Goal: Use online tool/utility

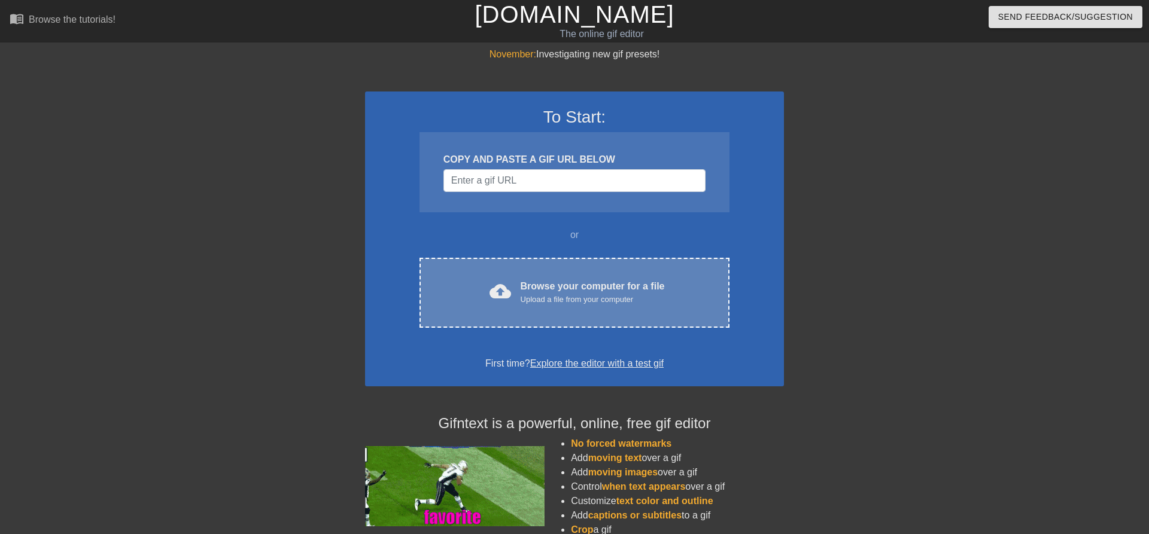
click at [573, 308] on div "cloud_upload Browse your computer for a file Upload a file from your computer C…" at bounding box center [575, 293] width 310 height 70
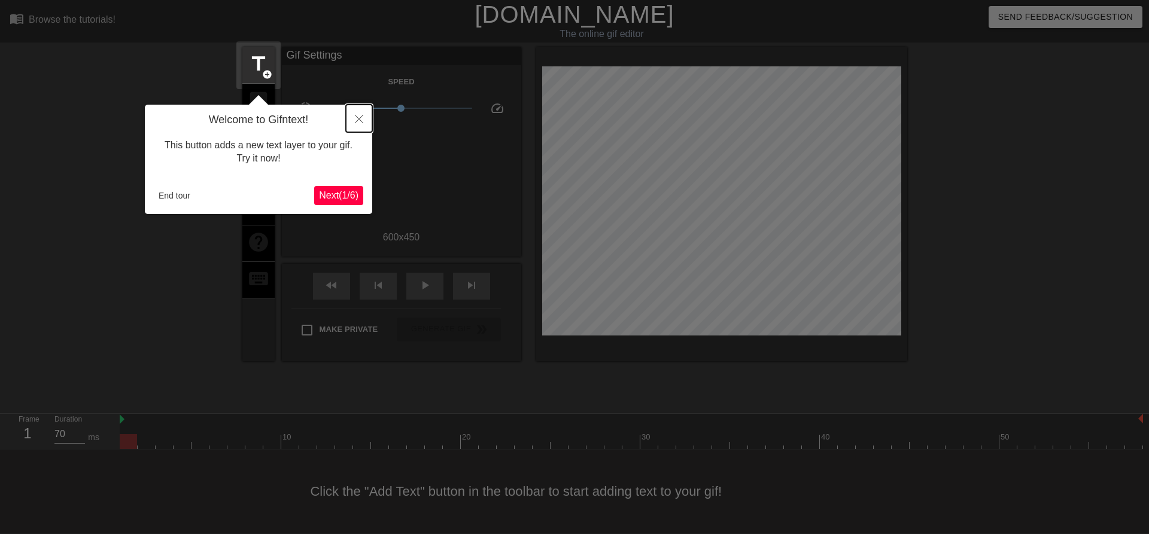
click at [362, 120] on icon "Close" at bounding box center [359, 119] width 8 height 8
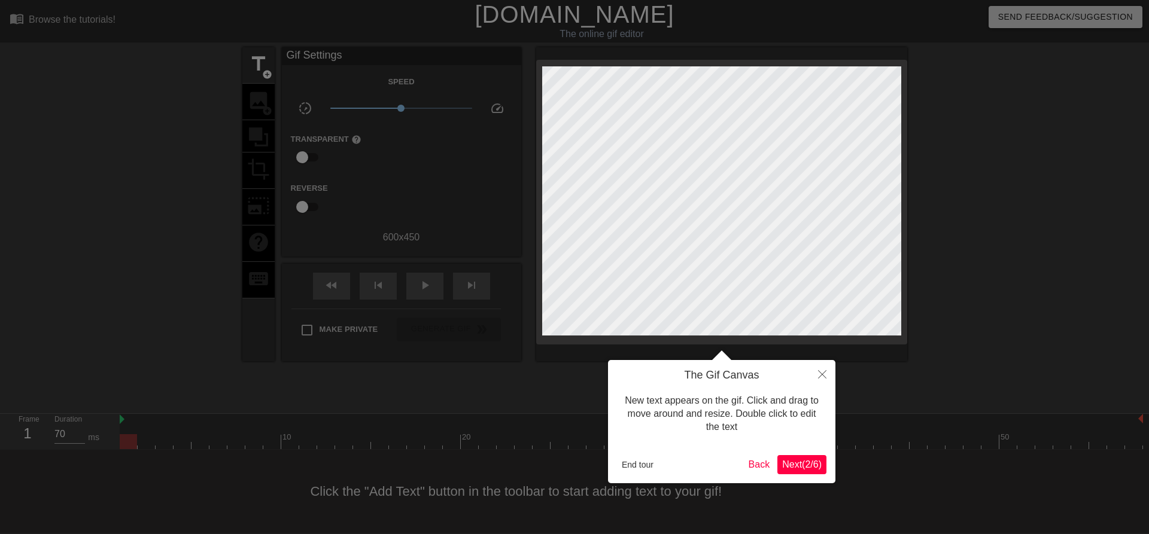
click at [794, 466] on span "Next ( 2 / 6 )" at bounding box center [802, 465] width 40 height 10
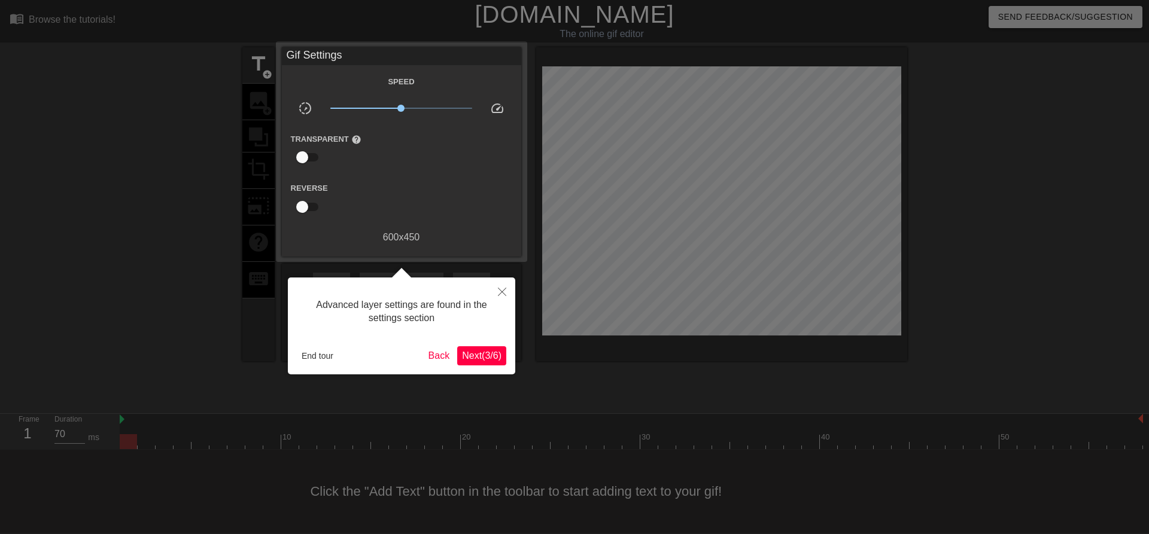
click at [473, 356] on span "Next ( 3 / 6 )" at bounding box center [482, 356] width 40 height 10
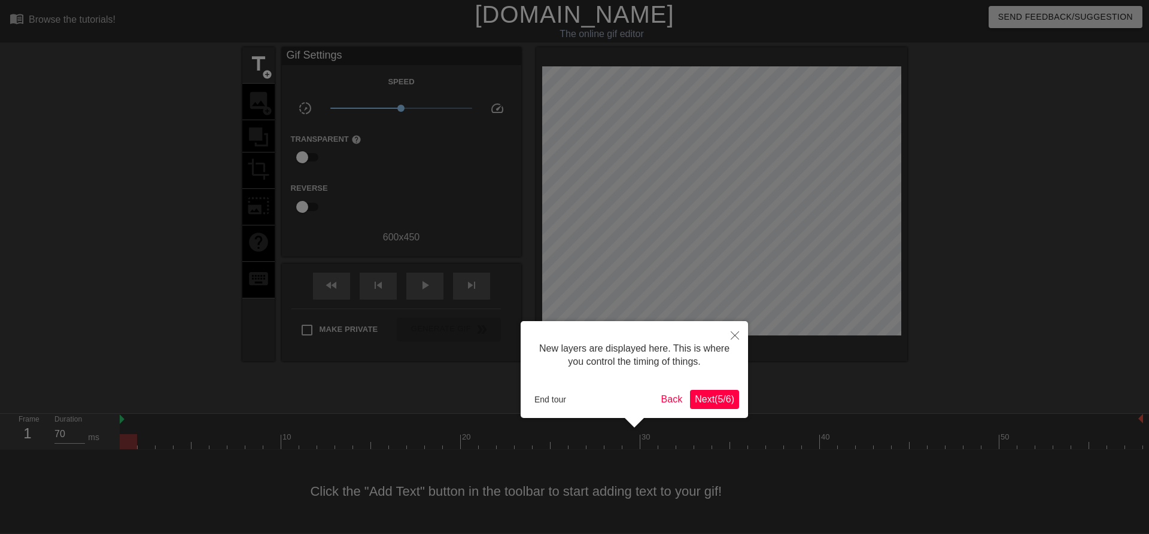
scroll to position [10, 0]
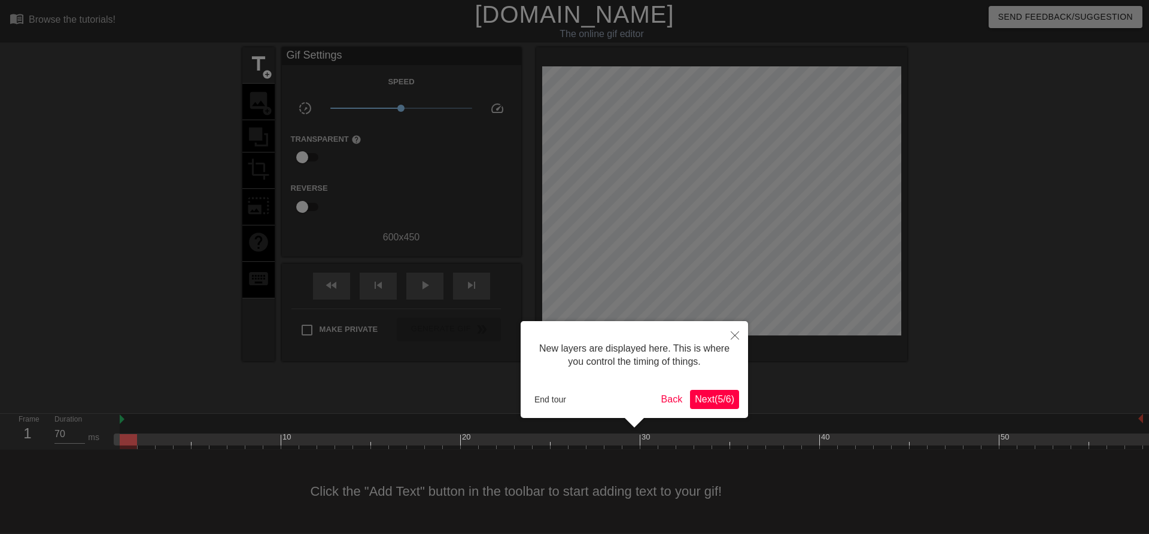
click at [704, 398] on span "Next ( 5 / 6 )" at bounding box center [715, 399] width 40 height 10
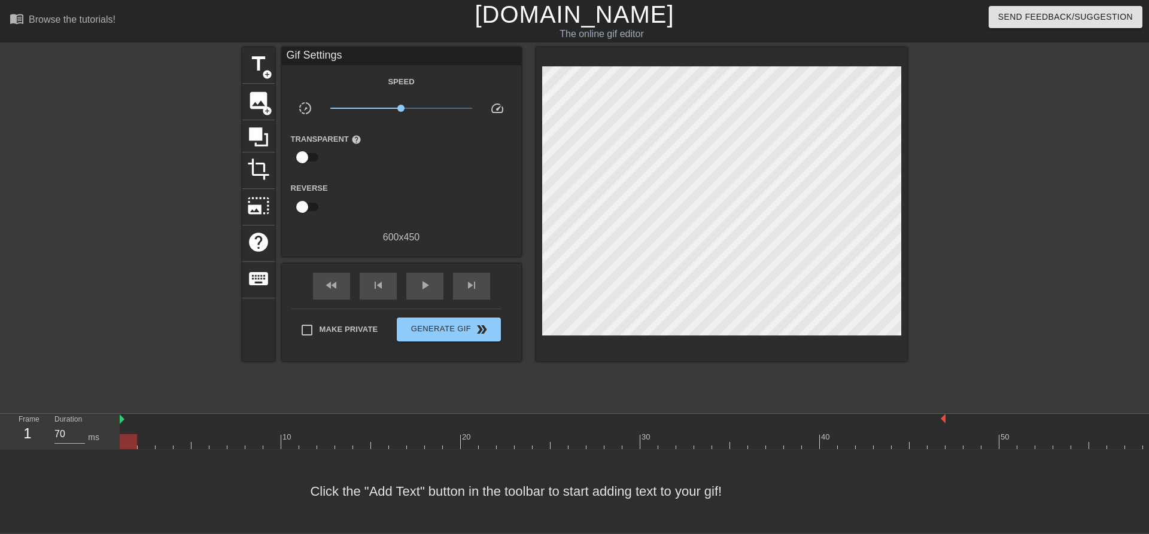
drag, startPoint x: 1140, startPoint y: 417, endPoint x: 937, endPoint y: 415, distance: 202.9
click at [937, 415] on div at bounding box center [533, 420] width 826 height 12
click at [420, 284] on span "play_arrow" at bounding box center [425, 285] width 14 height 14
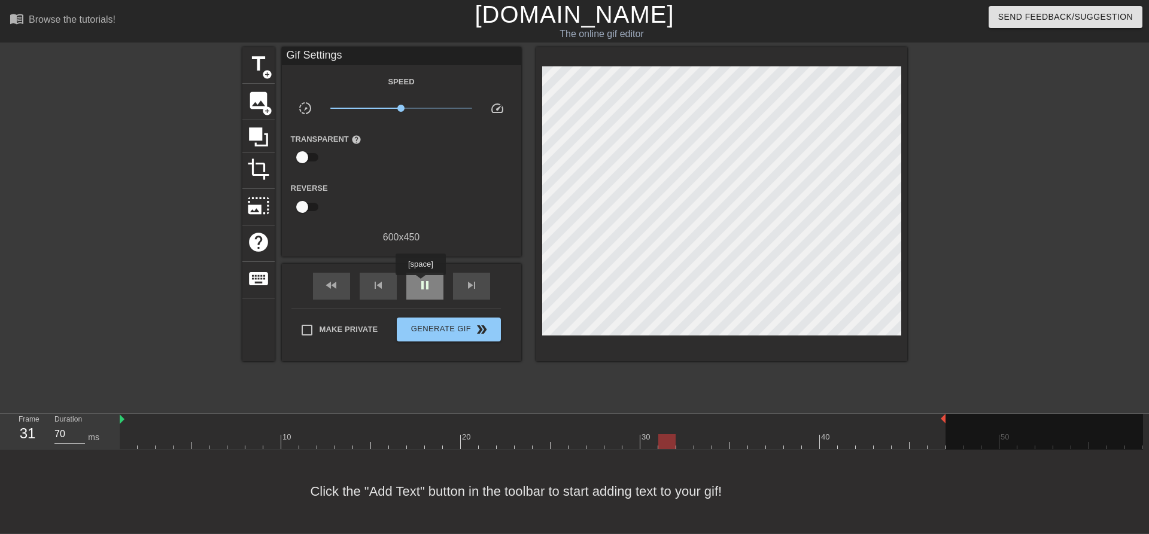
click at [420, 284] on span "pause" at bounding box center [425, 285] width 14 height 14
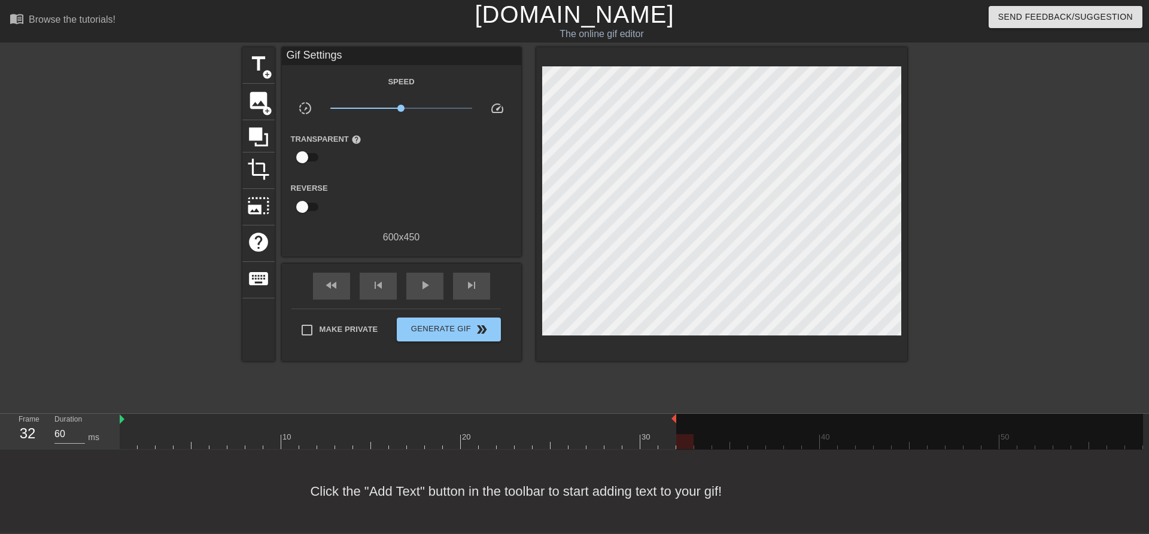
drag, startPoint x: 944, startPoint y: 420, endPoint x: 679, endPoint y: 413, distance: 265.8
click at [679, 413] on div "menu_book Browse the tutorials! [DOMAIN_NAME] The online gif editor Send Feedba…" at bounding box center [574, 266] width 1149 height 533
click at [421, 284] on span "play_arrow" at bounding box center [425, 285] width 14 height 14
click at [421, 284] on span "pause" at bounding box center [425, 285] width 14 height 14
drag, startPoint x: 673, startPoint y: 418, endPoint x: 663, endPoint y: 420, distance: 10.9
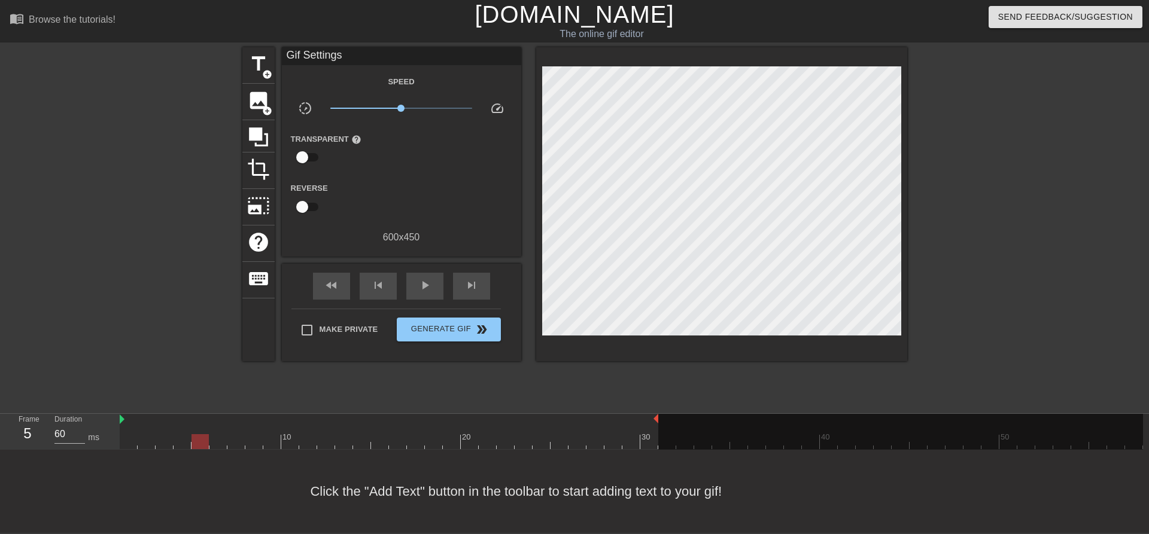
click at [663, 420] on div "10 20 30 40 50" at bounding box center [631, 431] width 1023 height 35
click at [82, 430] on input "61" at bounding box center [69, 434] width 31 height 19
click at [82, 429] on input "62" at bounding box center [69, 434] width 31 height 19
click at [82, 429] on input "63" at bounding box center [69, 434] width 31 height 19
click at [82, 429] on input "64" at bounding box center [69, 434] width 31 height 19
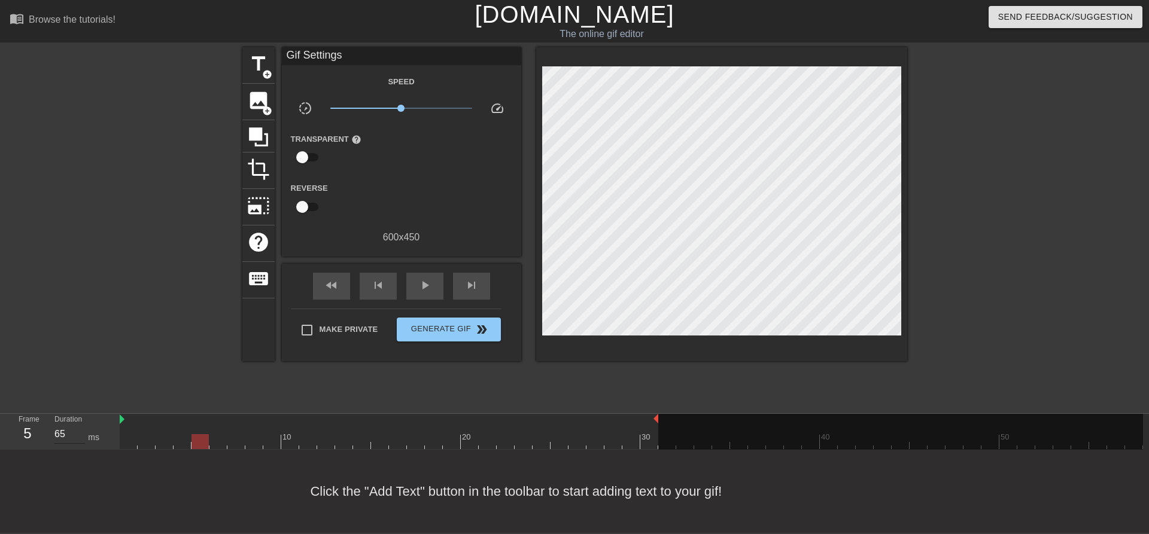
click at [82, 429] on input "65" at bounding box center [69, 434] width 31 height 19
click at [82, 429] on input "66" at bounding box center [69, 434] width 31 height 19
click at [82, 429] on input "67" at bounding box center [69, 434] width 31 height 19
click at [82, 429] on input "68" at bounding box center [69, 434] width 31 height 19
click at [82, 429] on input "69" at bounding box center [69, 434] width 31 height 19
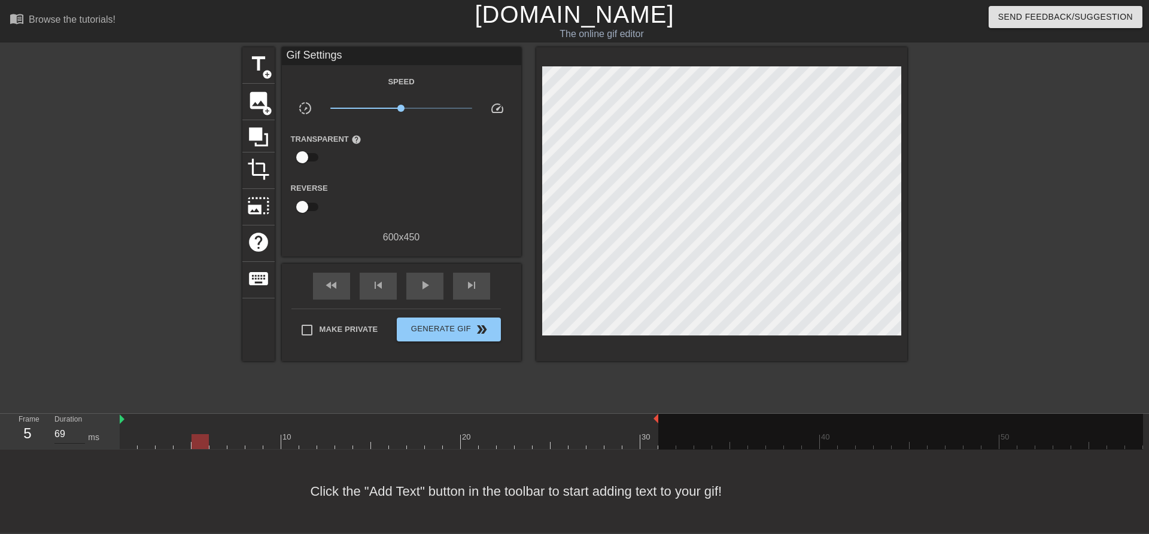
click at [83, 427] on input "69" at bounding box center [69, 434] width 31 height 19
click at [82, 432] on input "70" at bounding box center [69, 434] width 31 height 19
click at [82, 432] on input "71" at bounding box center [69, 434] width 31 height 19
click at [82, 432] on input "72" at bounding box center [69, 434] width 31 height 19
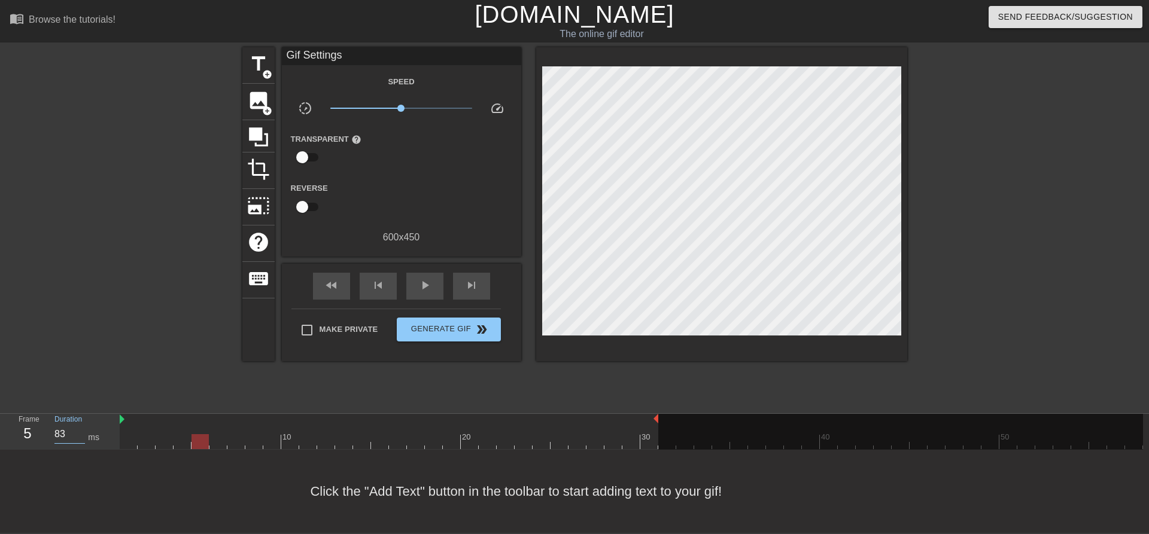
click at [82, 432] on input "83" at bounding box center [69, 434] width 31 height 19
click at [82, 432] on input "84" at bounding box center [69, 434] width 31 height 19
drag, startPoint x: 657, startPoint y: 421, endPoint x: 647, endPoint y: 423, distance: 10.5
click at [647, 423] on div "10 20 30 40 50" at bounding box center [631, 431] width 1023 height 35
drag, startPoint x: 639, startPoint y: 419, endPoint x: 649, endPoint y: 418, distance: 10.2
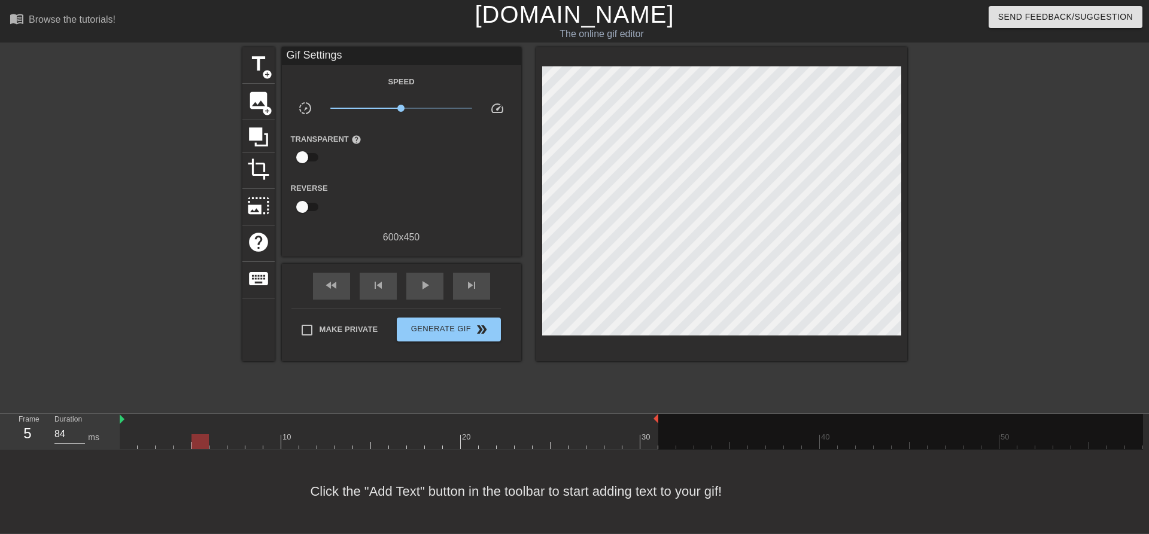
click at [649, 418] on div at bounding box center [389, 420] width 539 height 12
click at [420, 287] on span "play_arrow" at bounding box center [425, 285] width 14 height 14
type input "60"
click at [420, 287] on span "pause" at bounding box center [425, 285] width 14 height 14
click at [269, 69] on span "add_circle" at bounding box center [267, 74] width 10 height 10
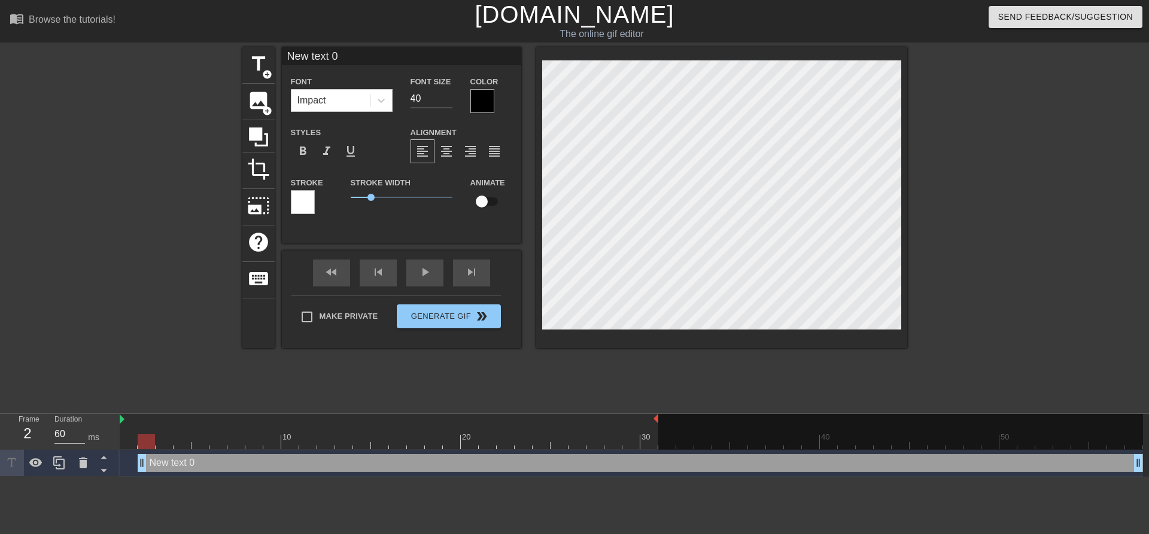
scroll to position [0, 2]
type input "H"
type textarea "H"
type input "HE"
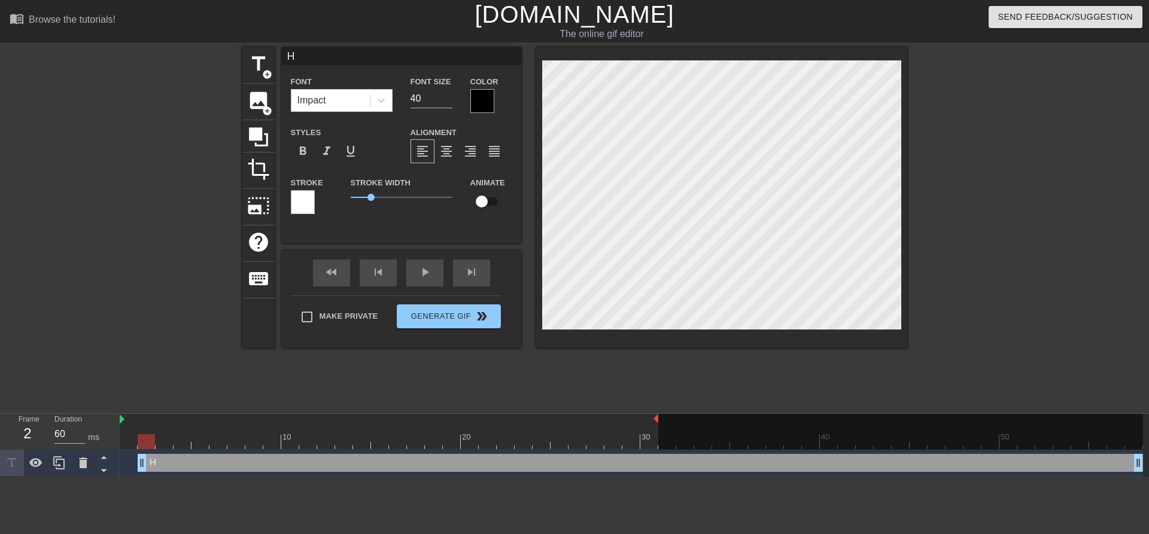
type textarea "HE"
type input "HER"
type textarea "HER"
type input "HERE"
type textarea "HERE"
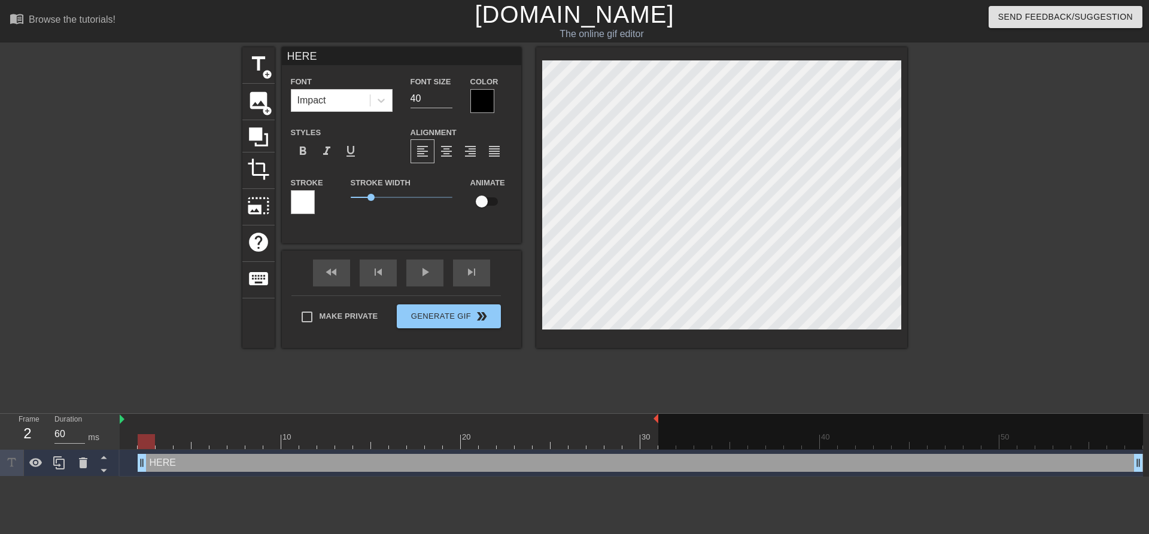
type input "HERE'"
type textarea "HERE'"
type input "HERE'S"
type textarea "HERE'S"
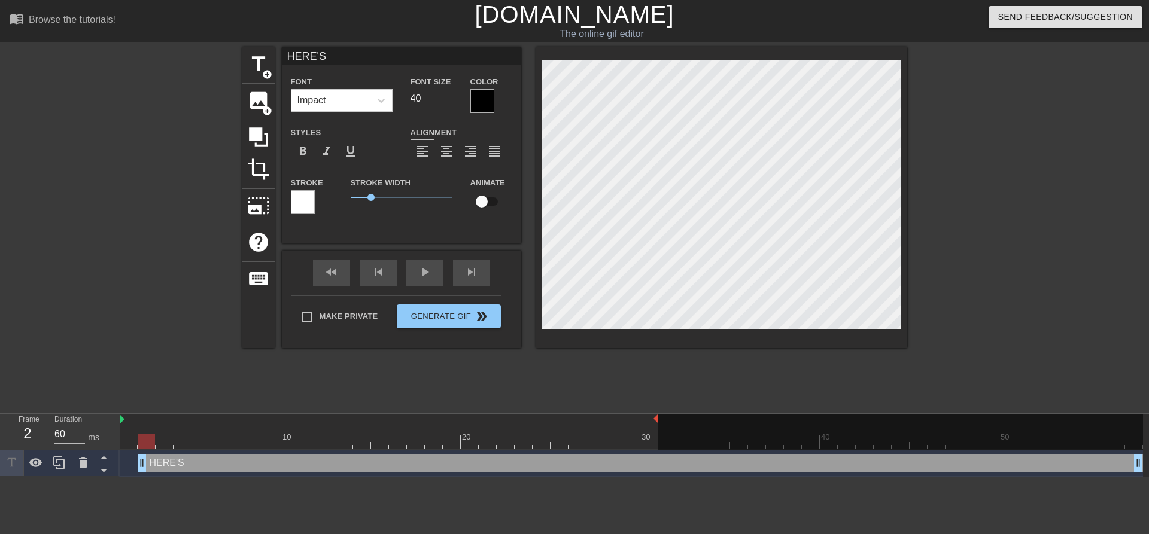
type input "HERE'S"
type textarea "HERE'S"
type input "HERE'S K"
type textarea "HERE'S K"
type input "HERE'S KE"
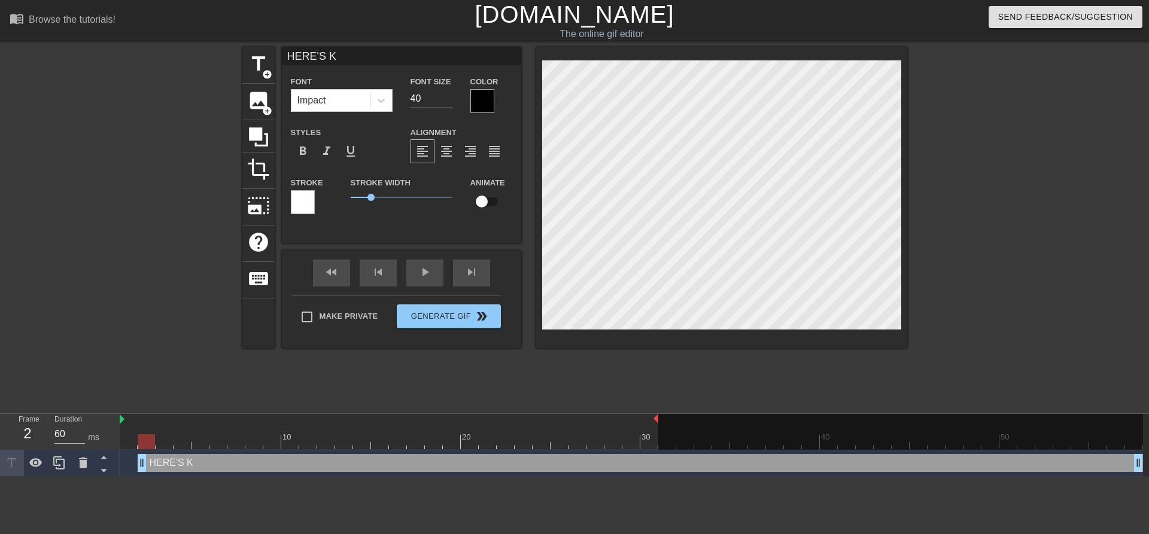
type textarea "HERE'S KE"
type input "HERE'S [PERSON_NAME]"
type textarea "HERE'S [PERSON_NAME]"
type input "HERE'S [PERSON_NAME]"
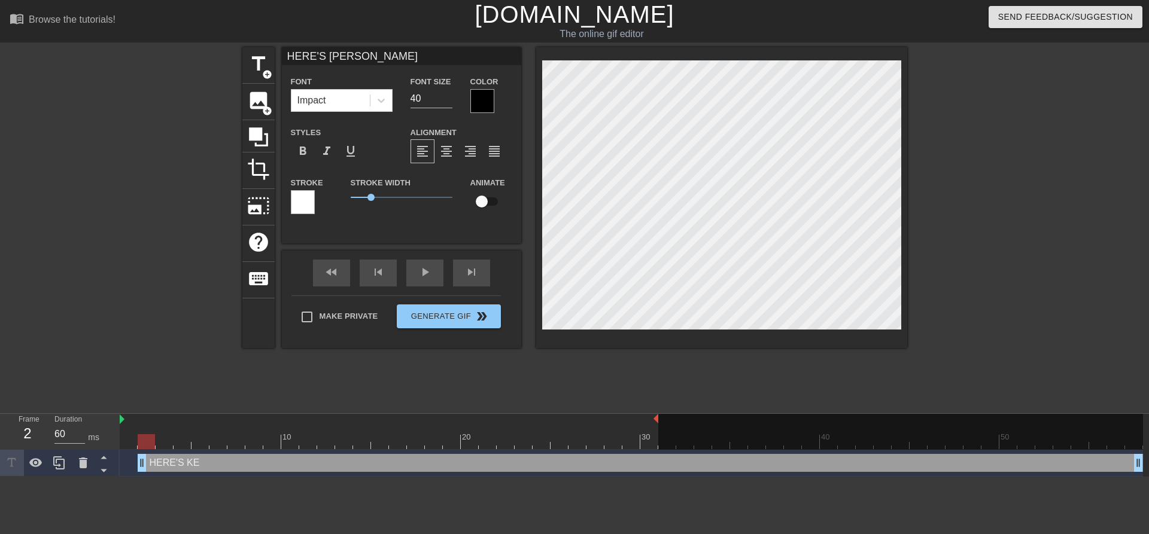
type textarea "HERE'S [PERSON_NAME]"
type input "HERE'S [PERSON_NAME]"
type textarea "HERE'S [PERSON_NAME]"
type input "HERE'S [PERSON_NAME]!"
type textarea "HERE'S [PERSON_NAME]!"
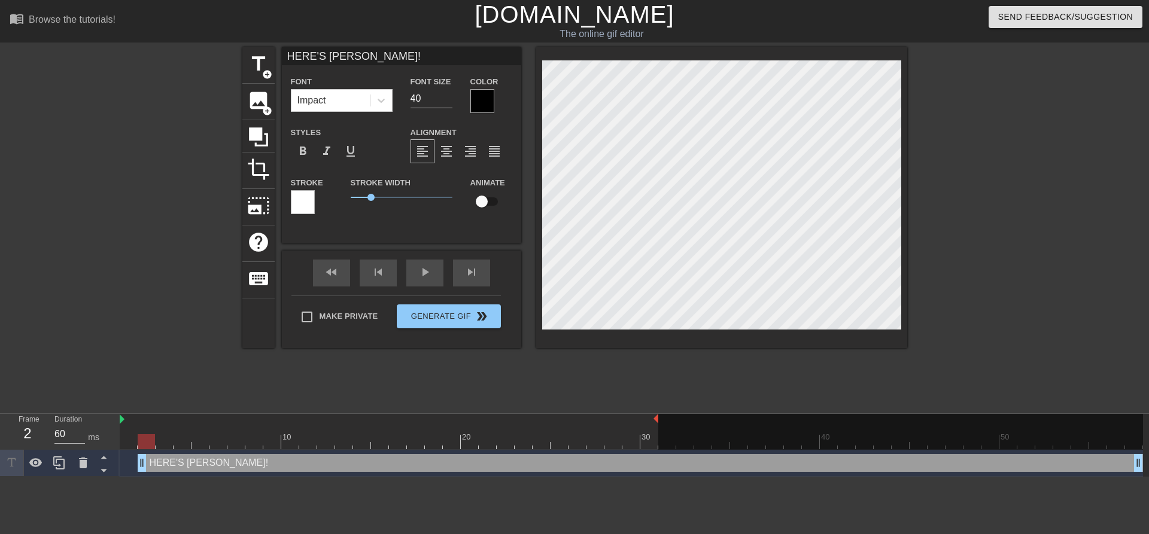
scroll to position [0, 3]
type input "HERE'S [PERSON_NAME]!!"
type textarea "HERE'S [PERSON_NAME]!!"
type input "HERE'S [PERSON_NAME]!!!"
type textarea "HERE'S [PERSON_NAME]!!!"
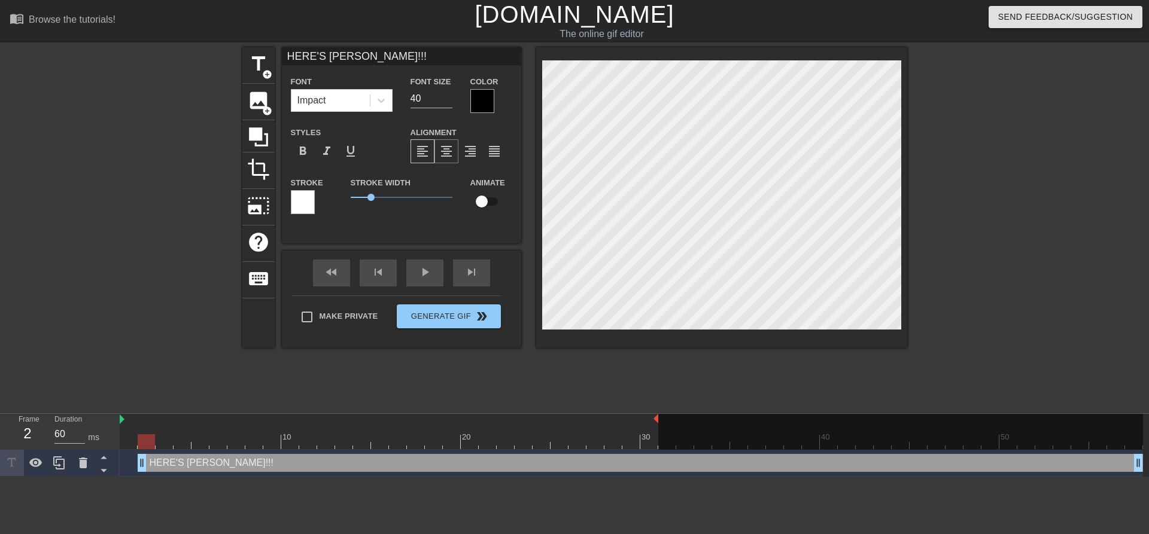
click at [442, 150] on span "format_align_center" at bounding box center [446, 151] width 14 height 14
click at [263, 69] on span "add_circle" at bounding box center [267, 74] width 10 height 10
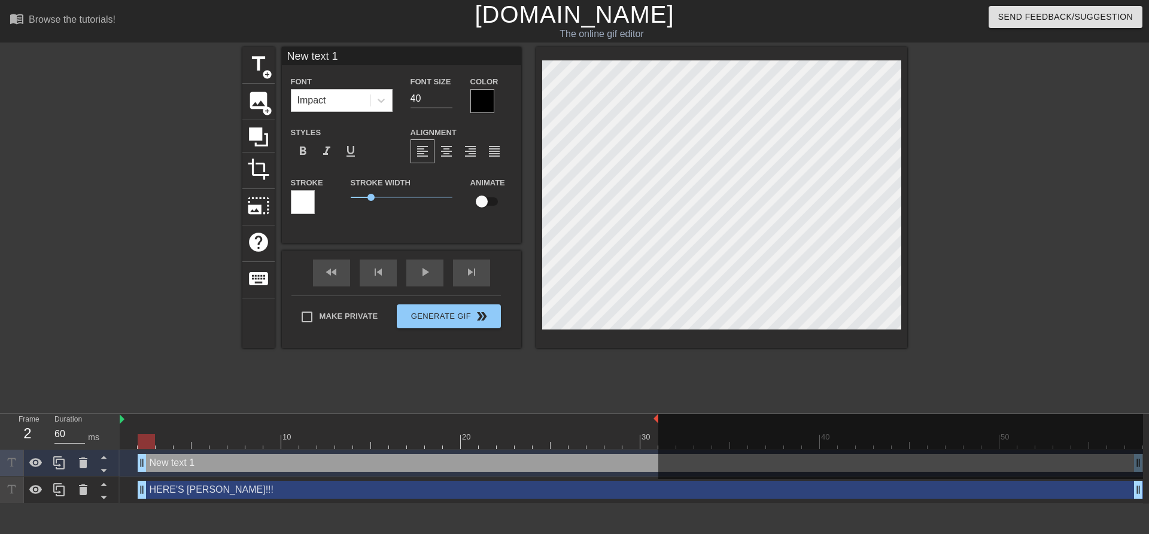
type input "HERE'S [PERSON_NAME]!!!"
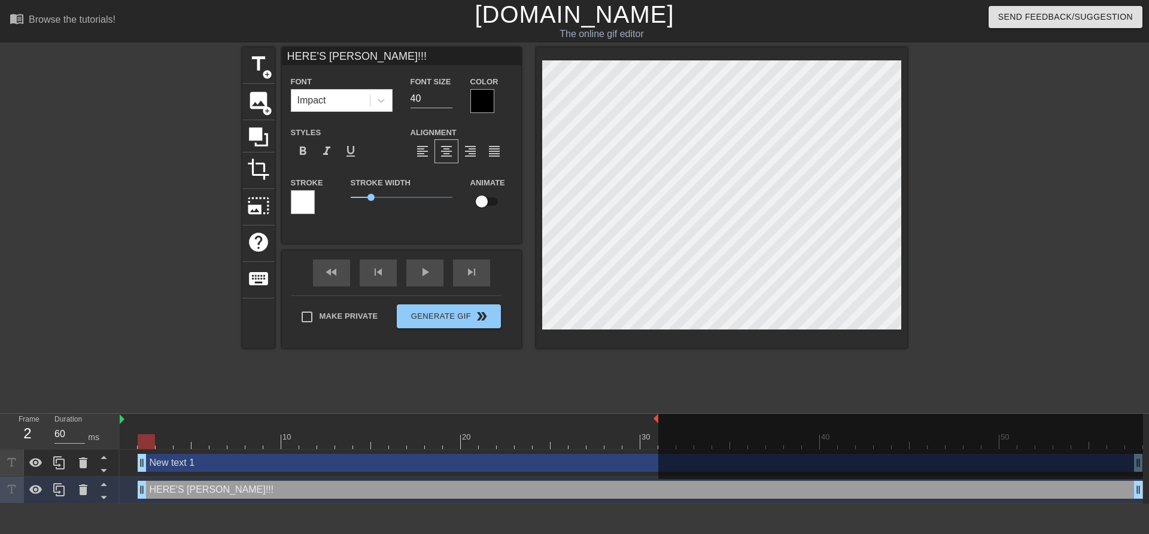
click at [487, 98] on div at bounding box center [482, 101] width 24 height 24
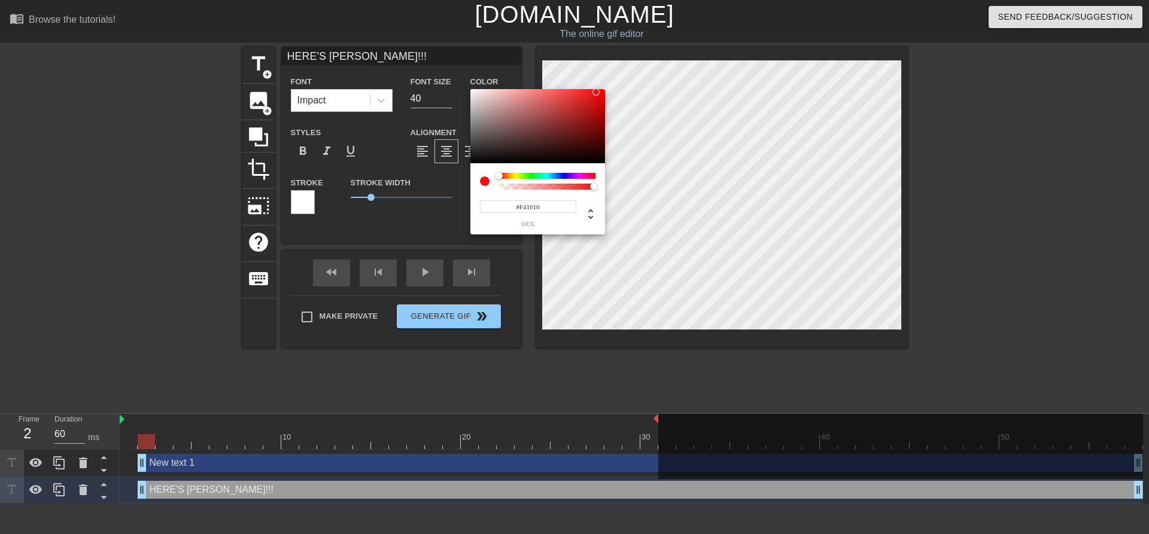
type input "#F41111"
drag, startPoint x: 518, startPoint y: 115, endPoint x: 596, endPoint y: 92, distance: 81.1
click at [596, 92] on div at bounding box center [537, 126] width 135 height 74
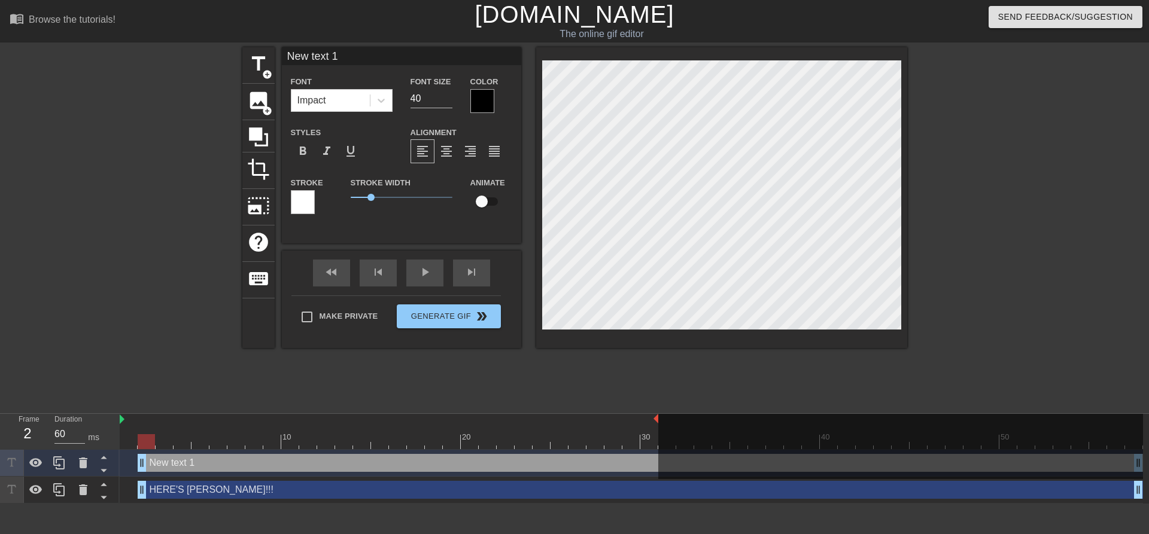
scroll to position [0, 2]
type input "text 1"
type textarea "text 1"
type input "text 1"
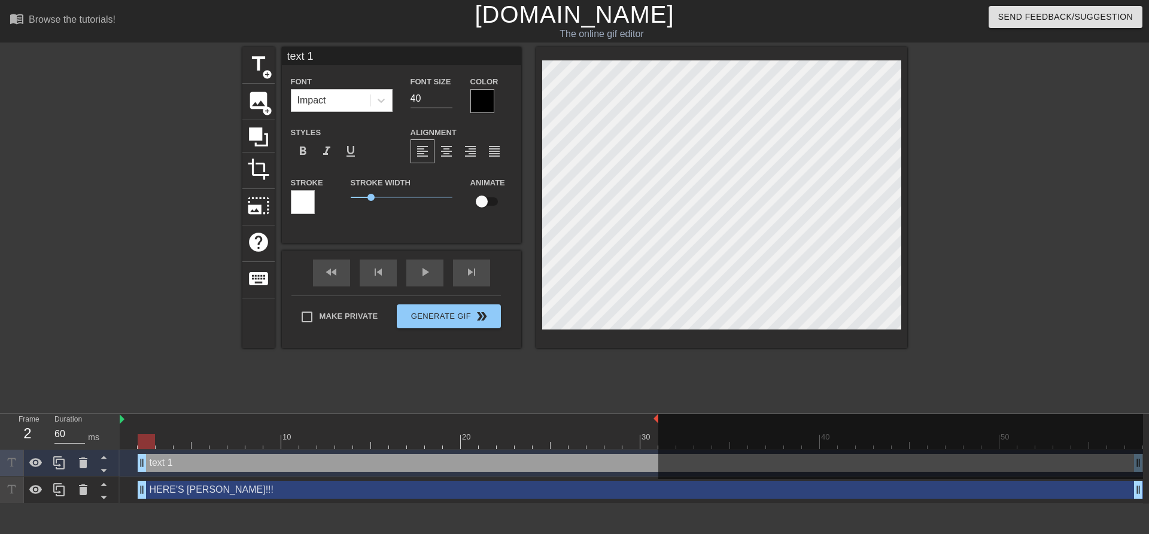
type textarea "text 1"
type input "ext 1"
type textarea "ext 1"
type input "xt 1"
type textarea "xt 1"
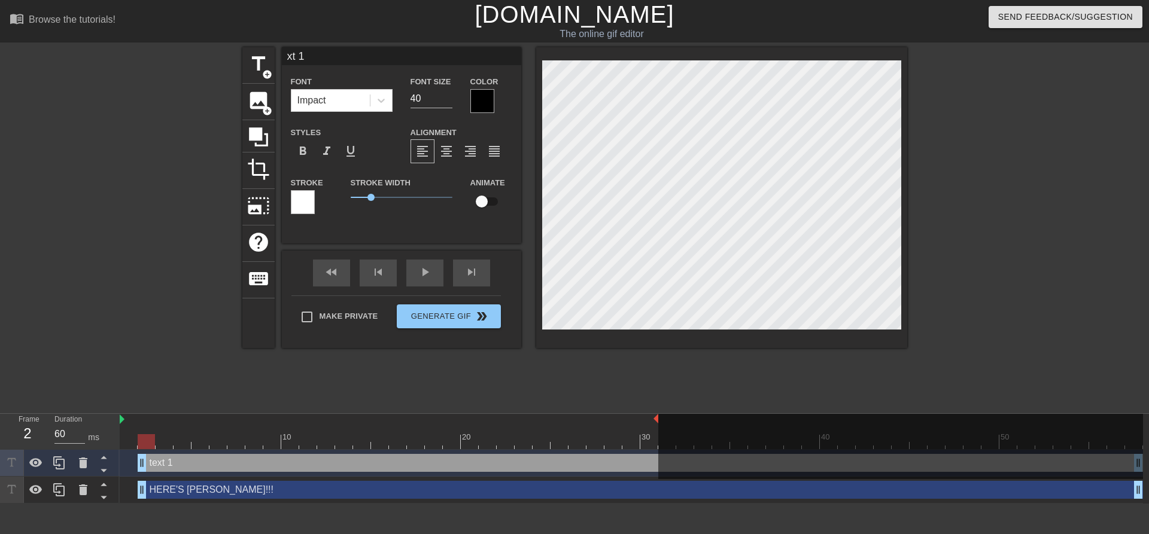
scroll to position [0, 0]
type input "t 1"
type textarea "t 1"
type input "1"
type textarea "1"
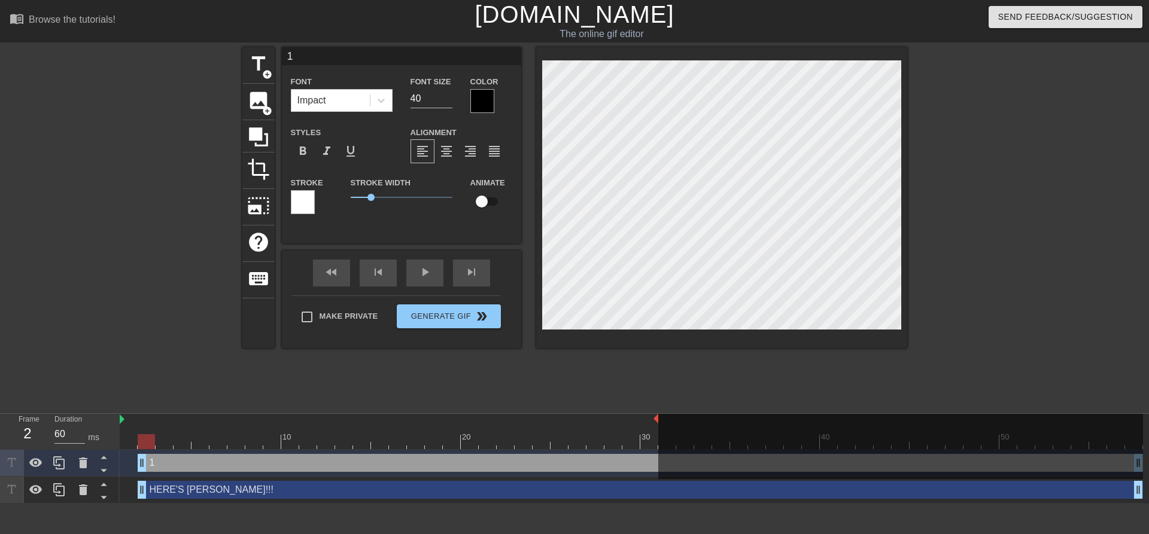
type input "1"
type textarea "1"
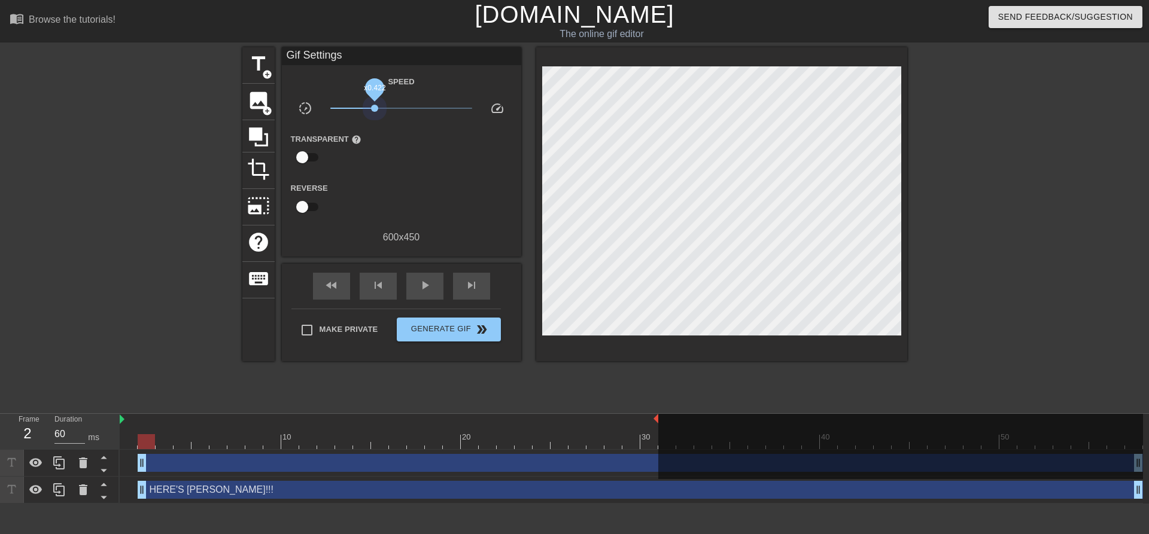
drag, startPoint x: 402, startPoint y: 107, endPoint x: 375, endPoint y: 103, distance: 27.8
click at [375, 103] on span "x0.422" at bounding box center [401, 108] width 142 height 14
click at [430, 284] on span "play_arrow" at bounding box center [425, 285] width 14 height 14
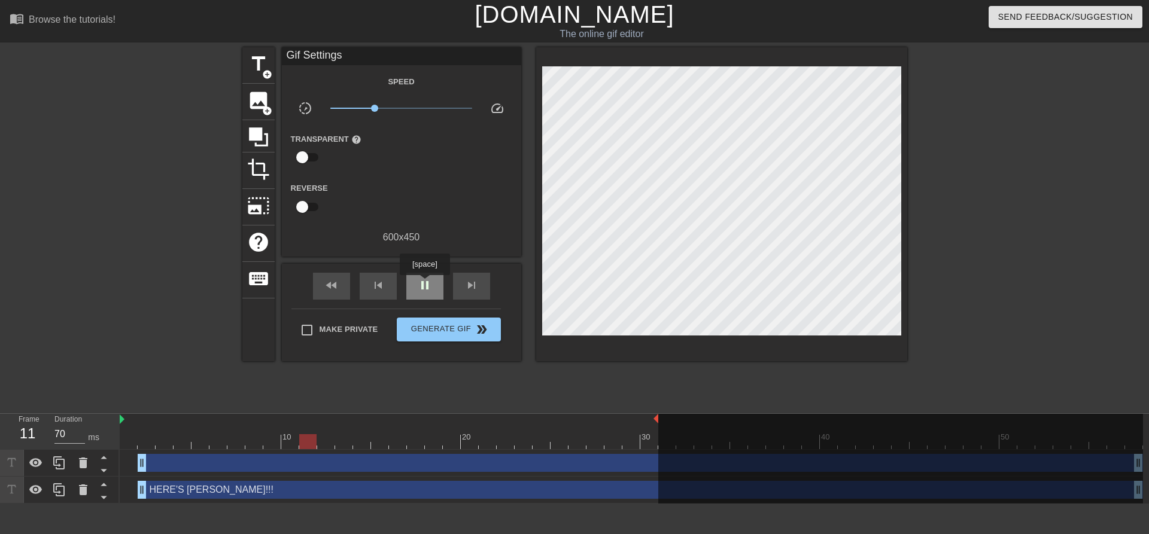
click at [424, 284] on span "pause" at bounding box center [425, 285] width 14 height 14
drag, startPoint x: 373, startPoint y: 108, endPoint x: 390, endPoint y: 112, distance: 17.3
click at [390, 112] on span "x0.668" at bounding box center [401, 108] width 142 height 14
click at [426, 285] on span "play_arrow" at bounding box center [425, 285] width 14 height 14
click at [426, 285] on span "pause" at bounding box center [425, 285] width 14 height 14
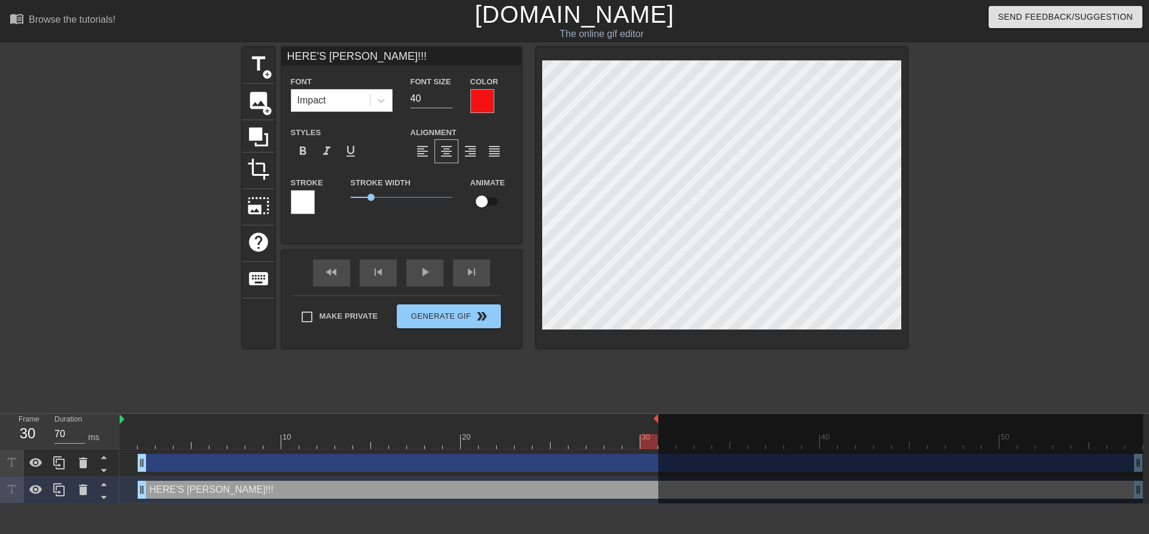
click at [381, 159] on div "format_bold format_italic format_underline" at bounding box center [342, 151] width 102 height 24
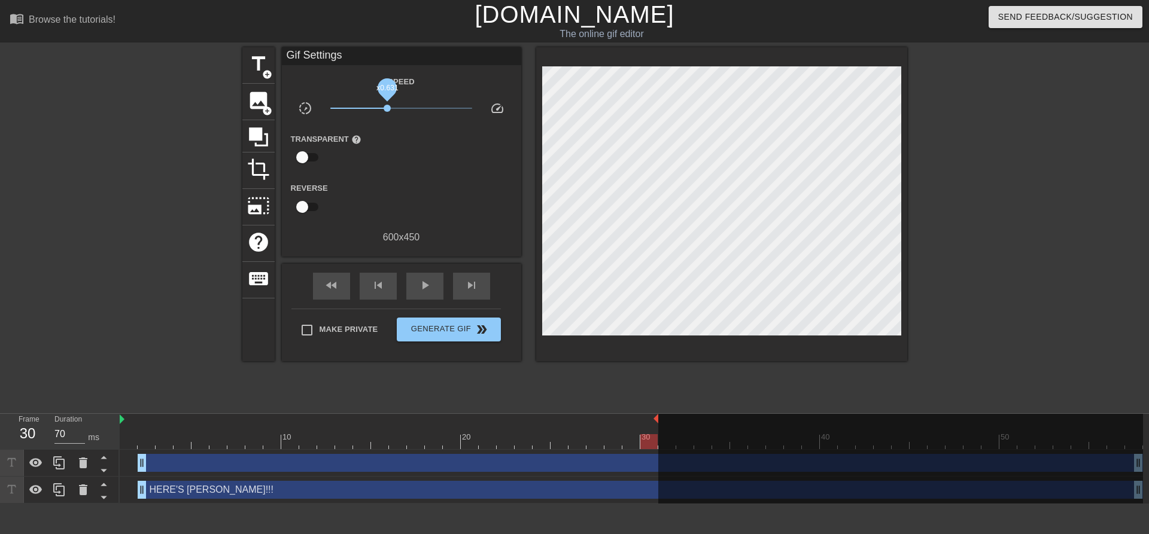
click at [387, 109] on span "x0.631" at bounding box center [387, 108] width 7 height 7
click at [417, 283] on div "play_arrow" at bounding box center [424, 286] width 37 height 27
drag, startPoint x: 385, startPoint y: 111, endPoint x: 393, endPoint y: 111, distance: 7.2
click at [393, 111] on span "x0.750" at bounding box center [392, 108] width 7 height 7
type input "70"
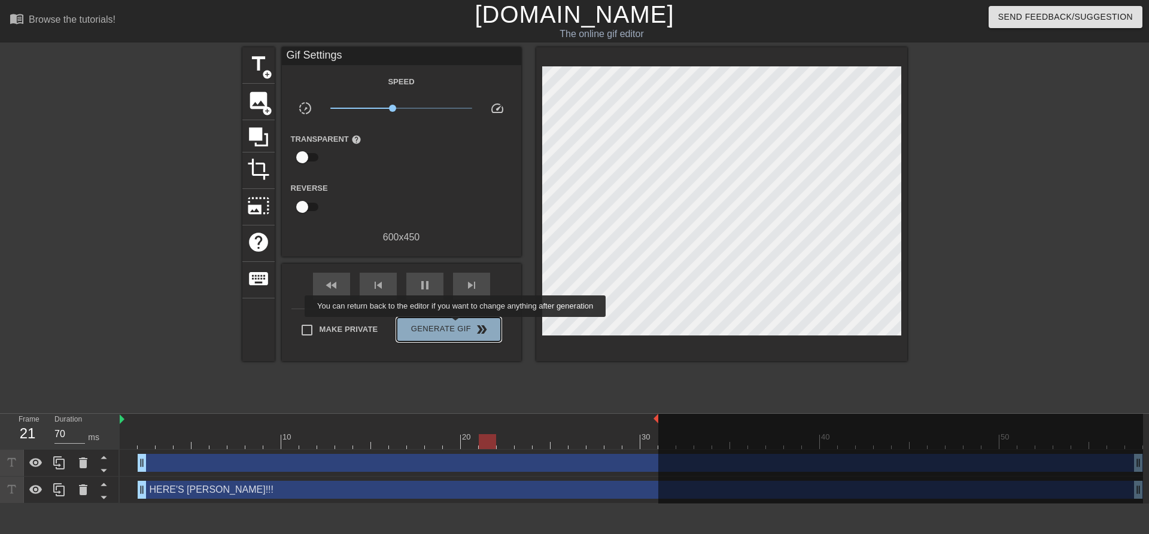
click at [457, 326] on span "Generate Gif double_arrow" at bounding box center [449, 330] width 94 height 14
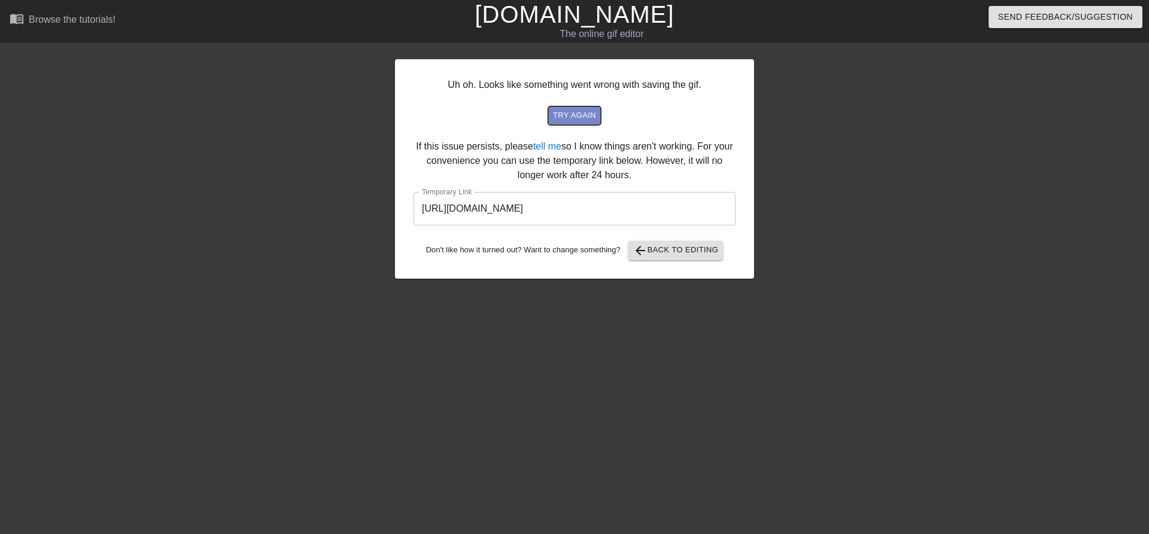
click at [578, 120] on span "try again" at bounding box center [574, 116] width 43 height 14
click at [497, 204] on input "[URL][DOMAIN_NAME]" at bounding box center [575, 209] width 322 height 34
